Goal: Task Accomplishment & Management: Use online tool/utility

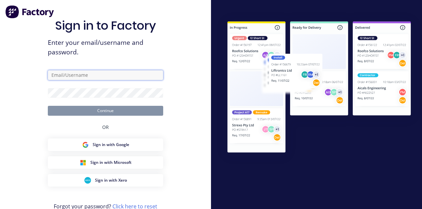
click at [102, 80] on input "text" at bounding box center [105, 75] width 115 height 10
type input "[EMAIL_ADDRESS][DOMAIN_NAME]"
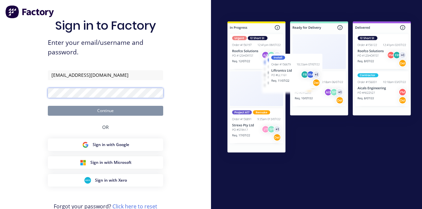
click at [48, 106] on button "Continue" at bounding box center [105, 111] width 115 height 10
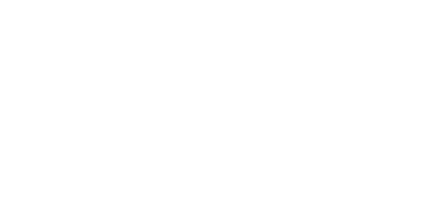
click at [61, 89] on div "Tracking" at bounding box center [52, 91] width 18 height 6
click at [274, 187] on button "button" at bounding box center [270, 186] width 8 height 8
type input "m"
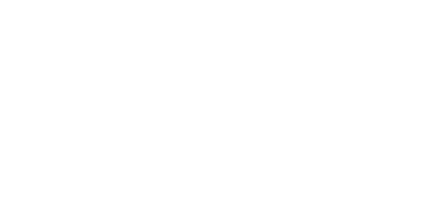
click at [209, 105] on button "Clock On" at bounding box center [190, 104] width 36 height 11
click at [353, 36] on button "Close" at bounding box center [341, 36] width 24 height 11
click at [87, 95] on button "Tracking" at bounding box center [56, 90] width 63 height 16
click at [274, 187] on button "button" at bounding box center [270, 186] width 8 height 8
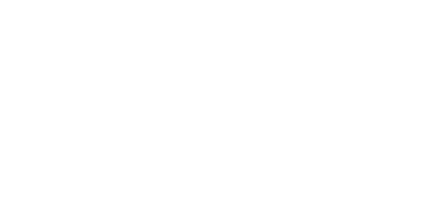
type input "m"
click at [209, 106] on button "Clock On" at bounding box center [190, 104] width 36 height 11
